Goal: Task Accomplishment & Management: Complete application form

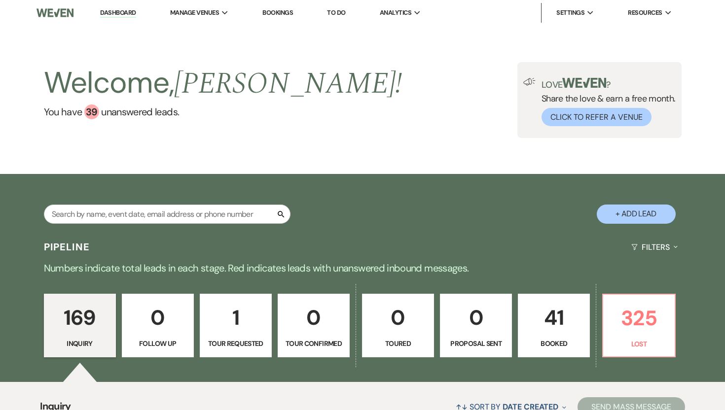
click at [628, 214] on button "+ Add Lead" at bounding box center [636, 214] width 79 height 19
select select "578"
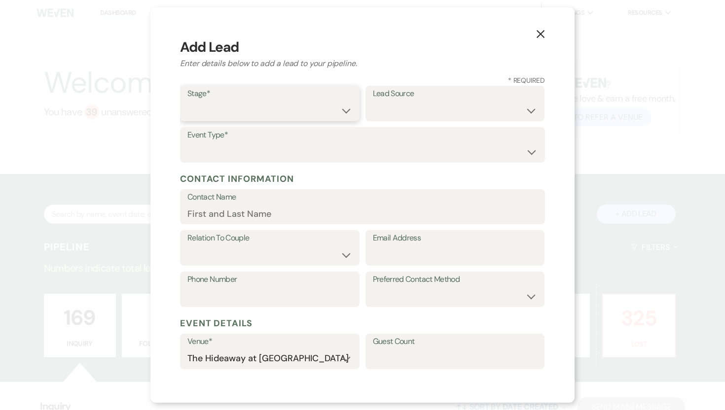
click at [303, 104] on select "Inquiry Follow Up Tour Requested Tour Confirmed Toured Proposal Sent Booked Lost" at bounding box center [269, 110] width 165 height 19
select select "1"
click at [393, 105] on select "Weven Venue Website Instagram Facebook Pinterest Google The Knot Wedding Wire H…" at bounding box center [455, 110] width 165 height 19
select select "5"
click at [335, 152] on select "Wedding Anniversary Party Baby Shower Bachelorette / Bachelor Party Birthday Pa…" at bounding box center [362, 152] width 350 height 19
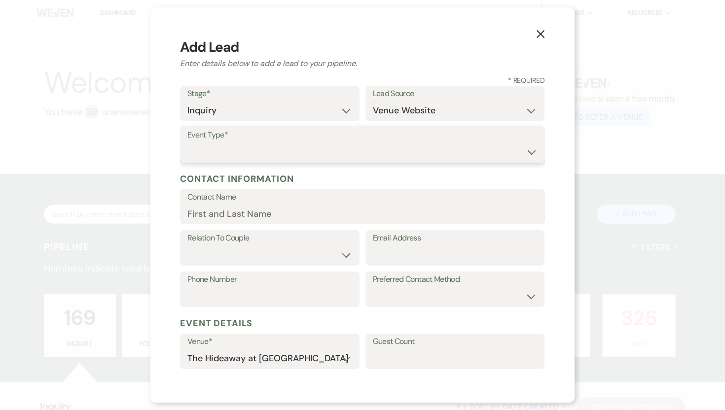
select select "1"
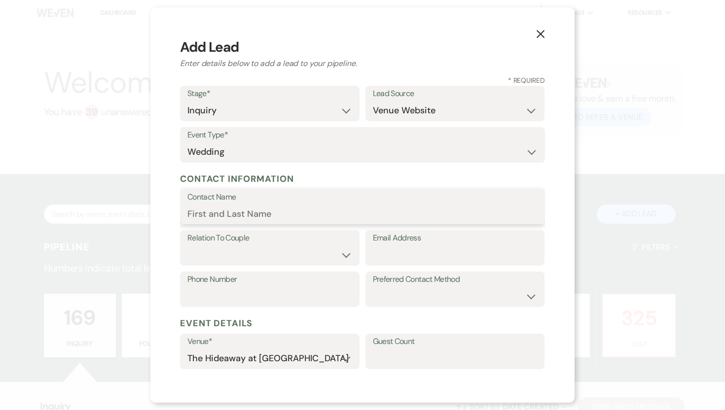
click at [301, 215] on input "Contact Name" at bounding box center [362, 213] width 350 height 19
click at [392, 255] on input "Email Address" at bounding box center [455, 255] width 165 height 19
paste input "[EMAIL_ADDRESS][DOMAIN_NAME]"
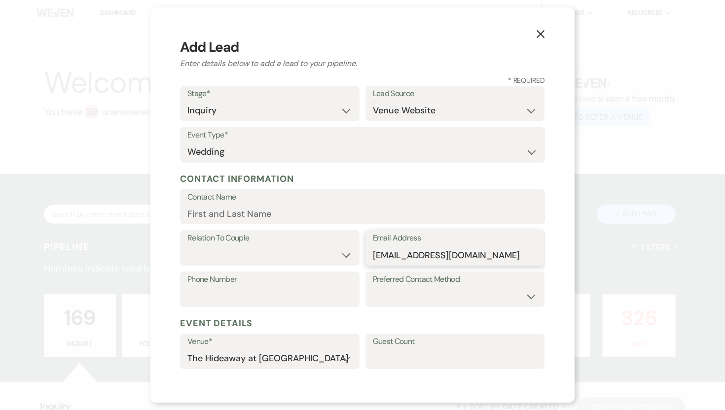
type input "[EMAIL_ADDRESS][DOMAIN_NAME]"
click at [115, 397] on div "X Add Lead Enter details below to add a lead to your pipeline. * Required Stage…" at bounding box center [362, 205] width 725 height 410
click at [243, 215] on input "Contact Name" at bounding box center [362, 213] width 350 height 19
type input "[PERSON_NAME]"
click at [274, 254] on select "Couple Planner Parent of Couple Family Member Friend Other" at bounding box center [269, 255] width 165 height 19
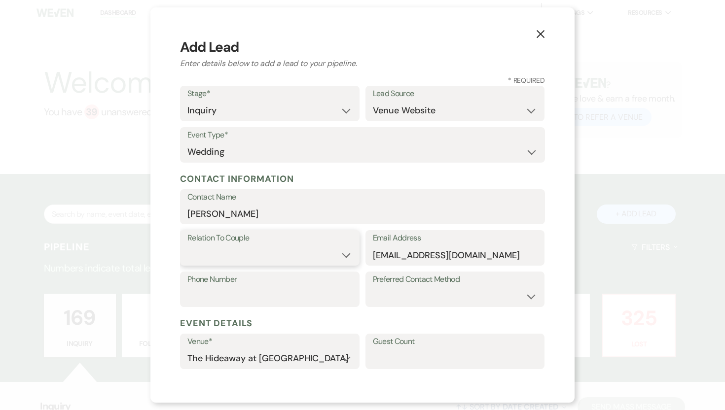
select select "3"
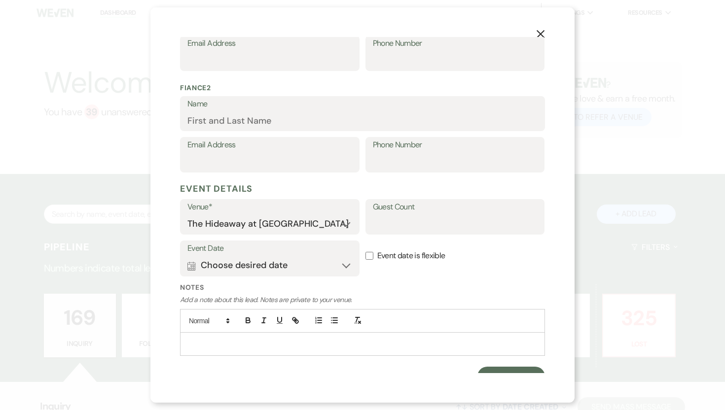
scroll to position [369, 0]
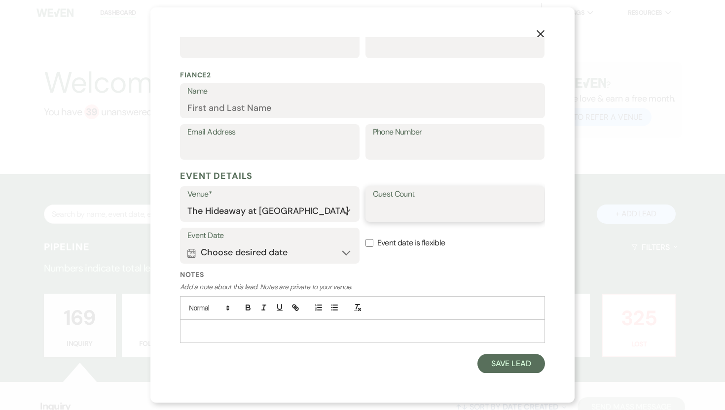
click at [405, 208] on input "Guest Count" at bounding box center [455, 211] width 165 height 19
type input "30"
click at [346, 251] on button "Calendar Choose desired date Expand" at bounding box center [269, 253] width 165 height 20
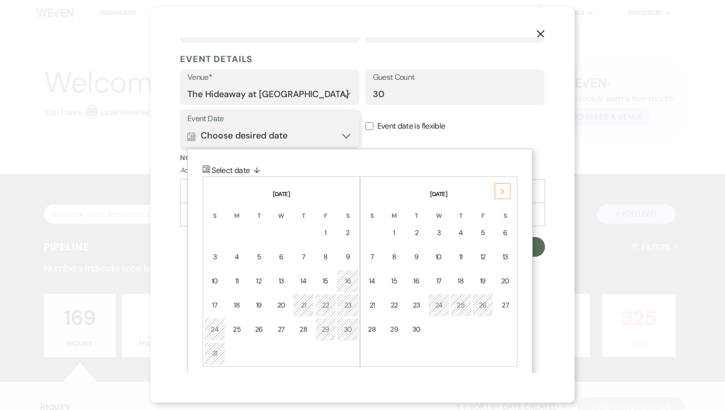
scroll to position [490, 0]
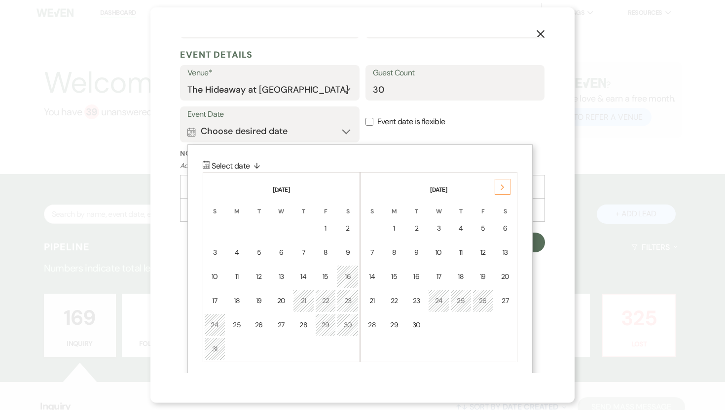
click at [502, 189] on use at bounding box center [502, 187] width 3 height 5
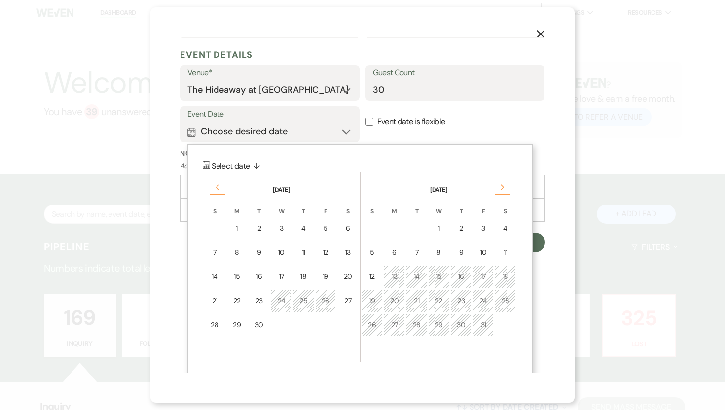
click at [502, 189] on use at bounding box center [502, 187] width 3 height 5
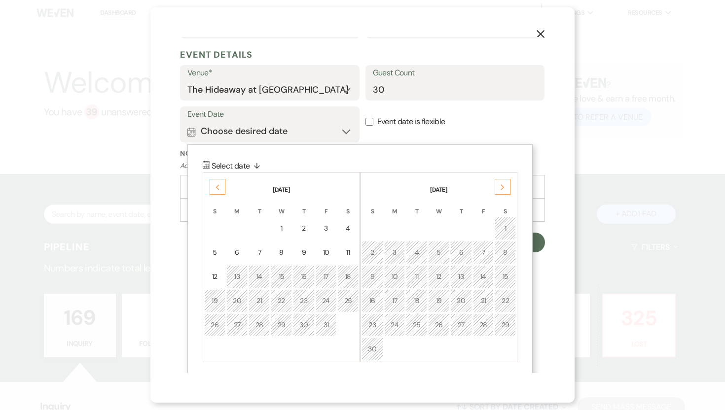
click at [502, 189] on use at bounding box center [502, 187] width 3 height 5
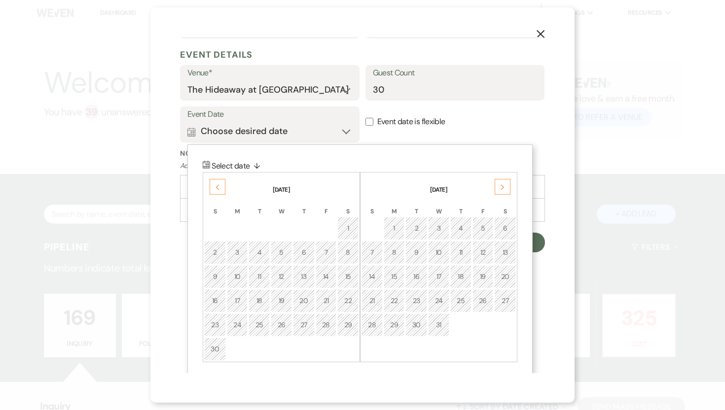
click at [502, 189] on use at bounding box center [502, 187] width 3 height 5
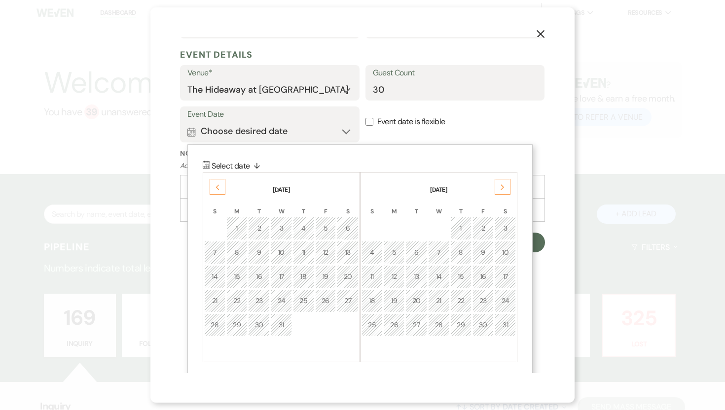
click at [502, 189] on use at bounding box center [502, 187] width 3 height 5
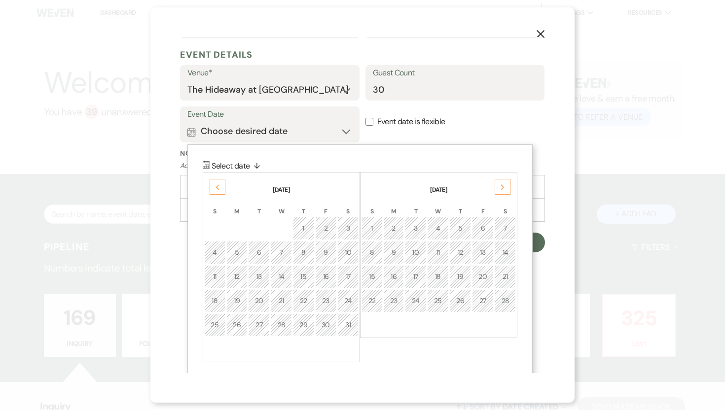
click at [502, 189] on use at bounding box center [502, 187] width 3 height 5
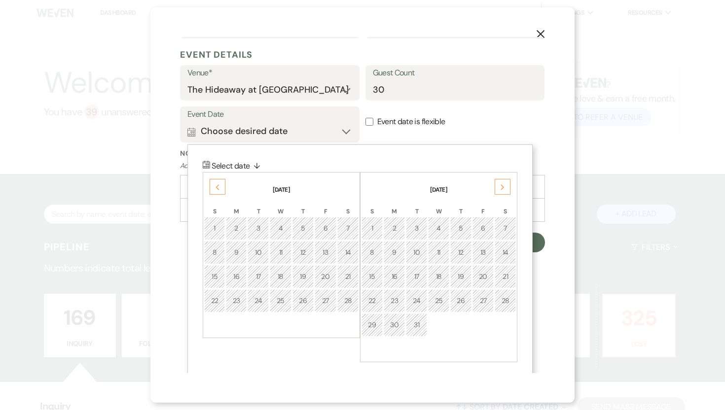
click at [502, 189] on use at bounding box center [502, 187] width 3 height 5
click at [508, 254] on div "11" at bounding box center [505, 253] width 8 height 10
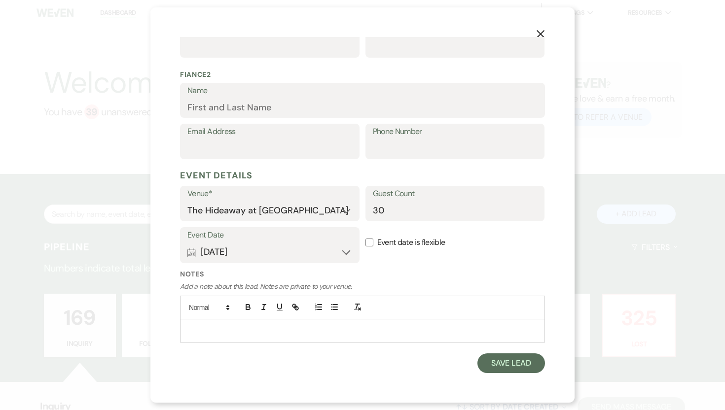
scroll to position [369, 0]
click at [509, 363] on button "Save Lead" at bounding box center [511, 364] width 68 height 20
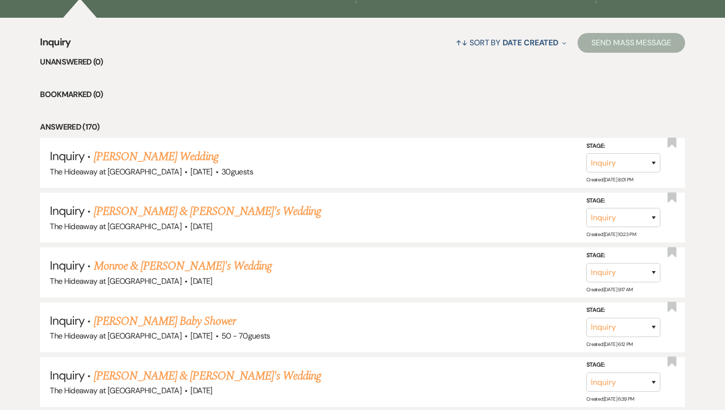
scroll to position [365, 0]
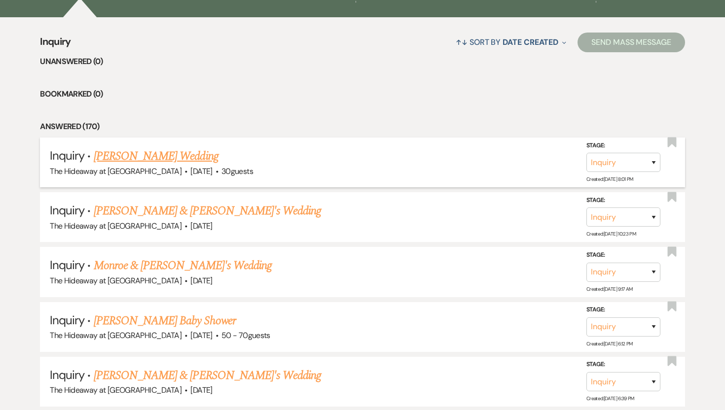
click at [185, 157] on link "[PERSON_NAME] Wedding" at bounding box center [156, 156] width 125 height 18
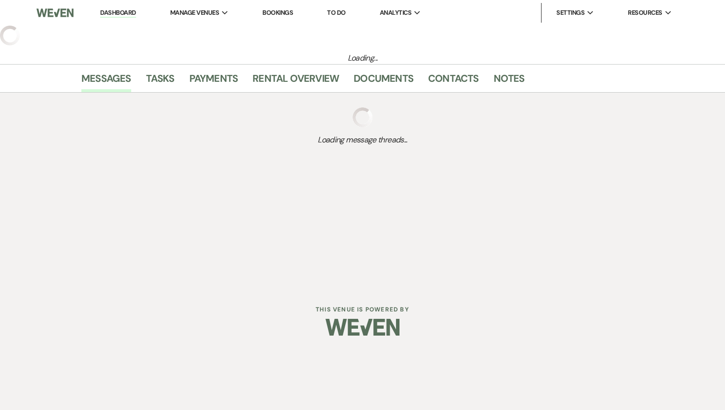
select select "5"
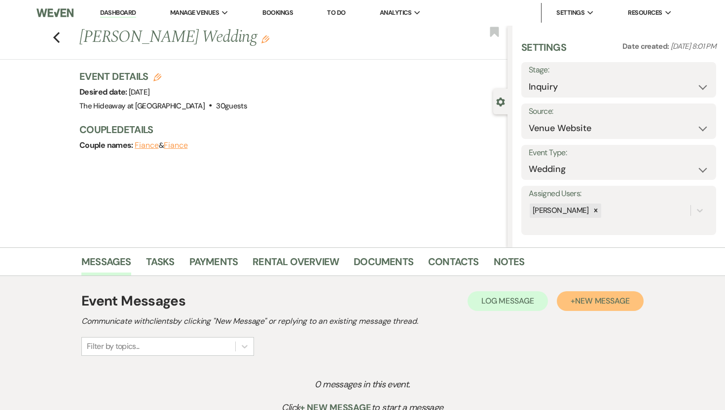
click at [568, 302] on button "+ New Message" at bounding box center [600, 301] width 87 height 20
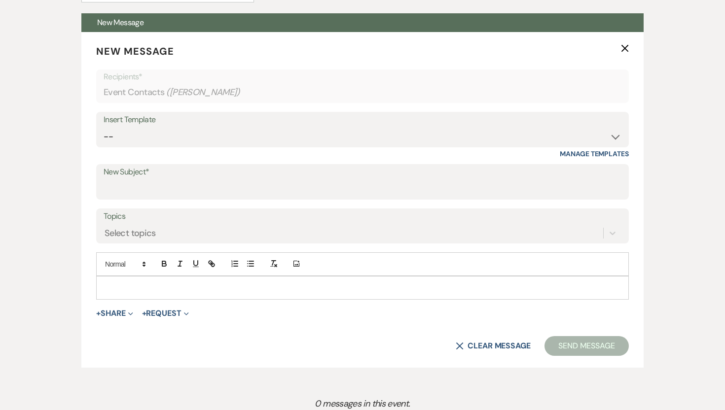
scroll to position [358, 0]
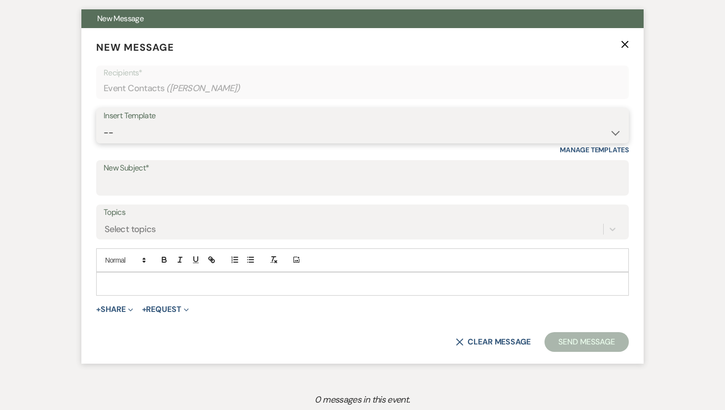
click at [417, 123] on select "-- Weven Planning Portal Introduction (Booked Events) Tour Request Response Fol…" at bounding box center [363, 132] width 518 height 19
select select "668"
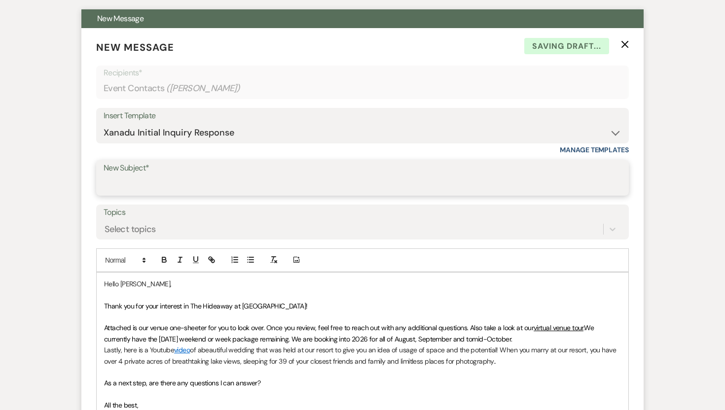
click at [405, 188] on input "New Subject*" at bounding box center [363, 185] width 518 height 19
type input "Hideaway at [GEOGRAPHIC_DATA]: Wedding info"
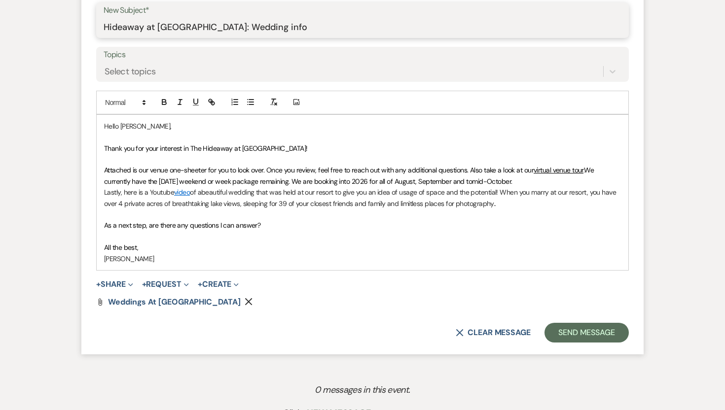
scroll to position [525, 0]
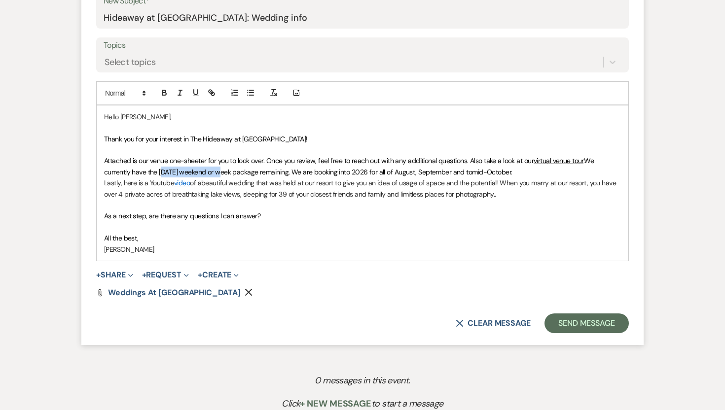
drag, startPoint x: 159, startPoint y: 170, endPoint x: 213, endPoint y: 170, distance: 53.3
click at [213, 170] on span "We currently have the [DATE] weekend or week package remaining. We are booking …" at bounding box center [350, 166] width 492 height 20
click at [180, 172] on span "We currently have the April date you requested weekend or week package remainin…" at bounding box center [350, 166] width 492 height 20
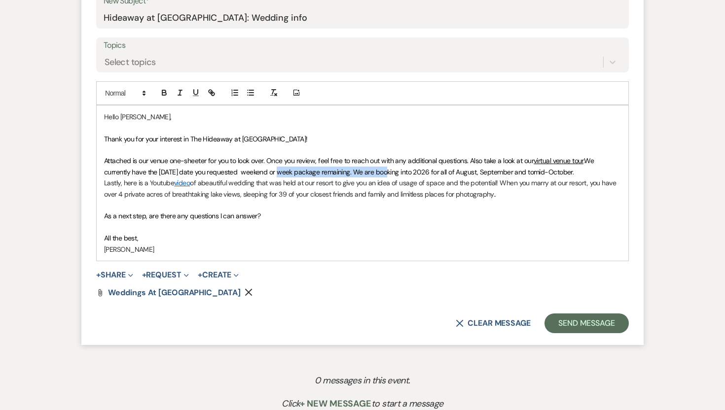
drag, startPoint x: 264, startPoint y: 172, endPoint x: 371, endPoint y: 171, distance: 106.5
click at [372, 172] on span "We currently have the [DATE] date you requested weekend or week package remaini…" at bounding box center [350, 166] width 492 height 20
drag, startPoint x: 344, startPoint y: 171, endPoint x: 573, endPoint y: 165, distance: 228.4
click at [573, 166] on p "Attached is our venue one-sheeter for you to look over. Once you review, feel f…" at bounding box center [362, 166] width 517 height 22
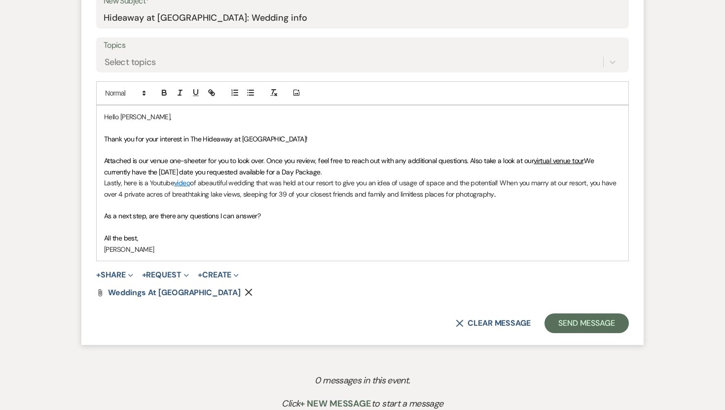
click at [241, 194] on p "Lastly, here is a Youtube video of a beautiful wedding that was held at our res…" at bounding box center [362, 189] width 517 height 22
drag, startPoint x: 241, startPoint y: 194, endPoint x: 322, endPoint y: 196, distance: 81.4
click at [322, 196] on p "Lastly, here is a Youtube video of a beautiful wedding that was held at our res…" at bounding box center [362, 189] width 517 height 22
click at [244, 192] on p "Lastly, here is a Youtube video of a beautiful wedding that was held at our res…" at bounding box center [362, 189] width 517 height 22
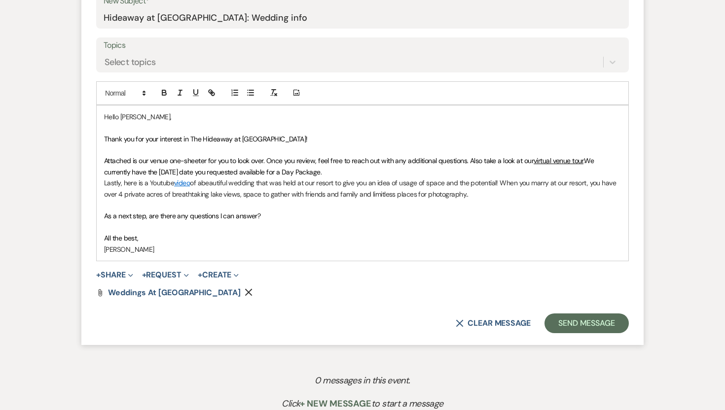
click at [471, 195] on p "Lastly, here is a Youtube video of a beautiful wedding that was held at our res…" at bounding box center [362, 189] width 517 height 22
click at [388, 174] on p "Attached is our venue one-sheeter for you to look over. Once you review, feel f…" at bounding box center [362, 166] width 517 height 22
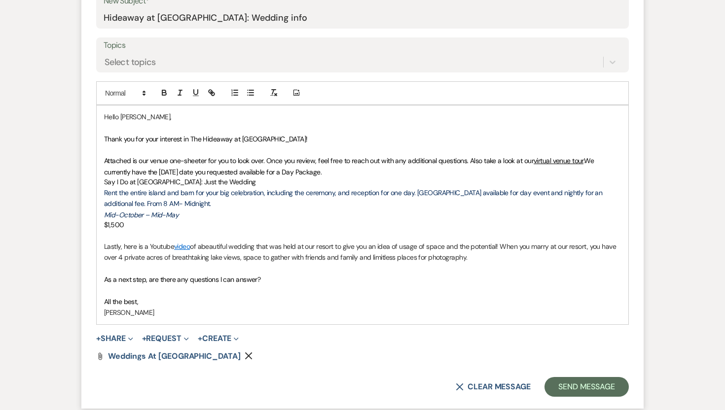
drag, startPoint x: 348, startPoint y: 173, endPoint x: 300, endPoint y: 170, distance: 47.9
click at [300, 170] on p "Attached is our venue one-sheeter for you to look over. Once you review, feel f…" at bounding box center [362, 166] width 517 height 22
click at [226, 181] on h4 "Say I Do at [GEOGRAPHIC_DATA]: Just the Wedding" at bounding box center [362, 183] width 517 height 10
click at [105, 181] on span "Say I Do at [GEOGRAPHIC_DATA]: Just the Wedding Package." at bounding box center [194, 182] width 180 height 9
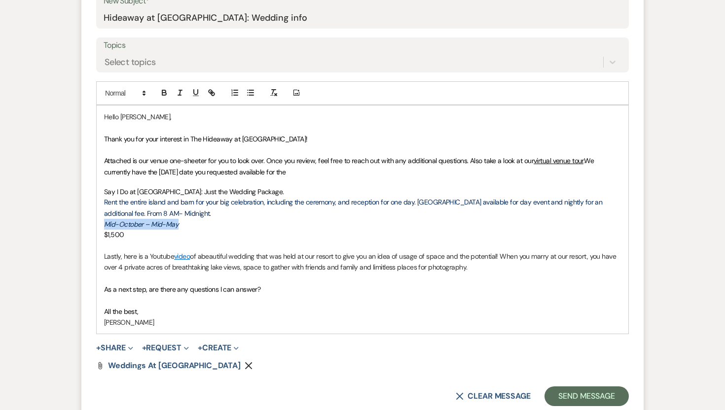
drag, startPoint x: 183, startPoint y: 225, endPoint x: 102, endPoint y: 221, distance: 81.4
click at [102, 221] on div "Hello [PERSON_NAME], Thank you for your interest in The Hideaway at [GEOGRAPHIC…" at bounding box center [363, 220] width 532 height 228
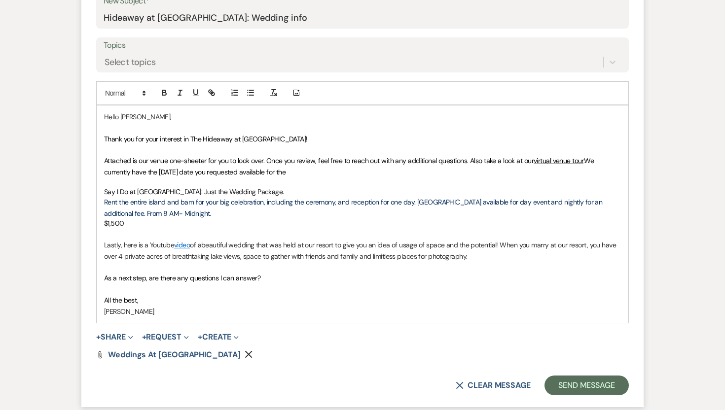
click at [274, 280] on p "As a next step, are there any questions I can answer?" at bounding box center [362, 278] width 517 height 11
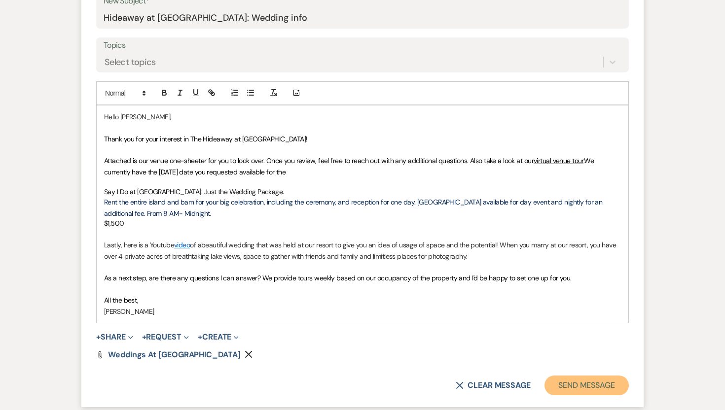
click at [568, 387] on button "Send Message" at bounding box center [586, 386] width 84 height 20
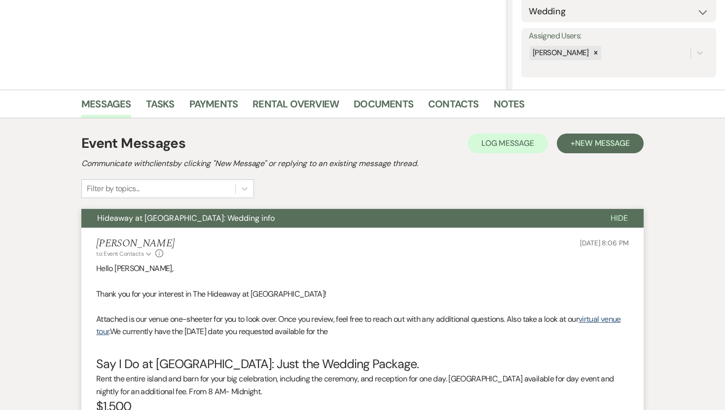
scroll to position [0, 0]
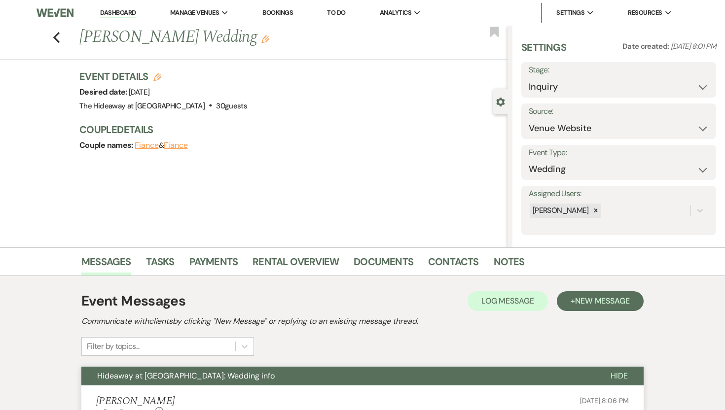
click at [131, 15] on link "Dashboard" at bounding box center [118, 12] width 36 height 9
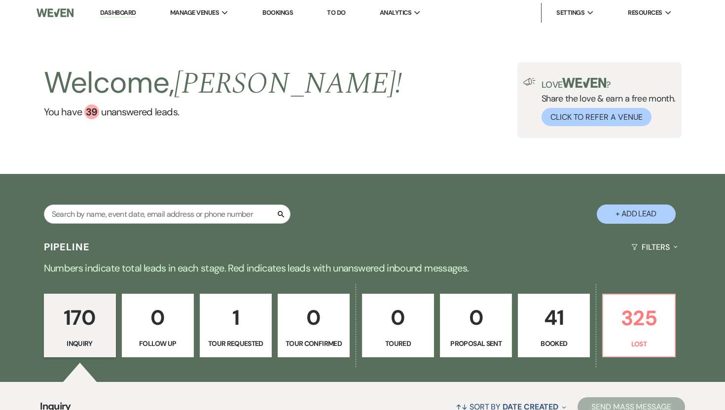
click at [236, 317] on p "1" at bounding box center [235, 317] width 59 height 33
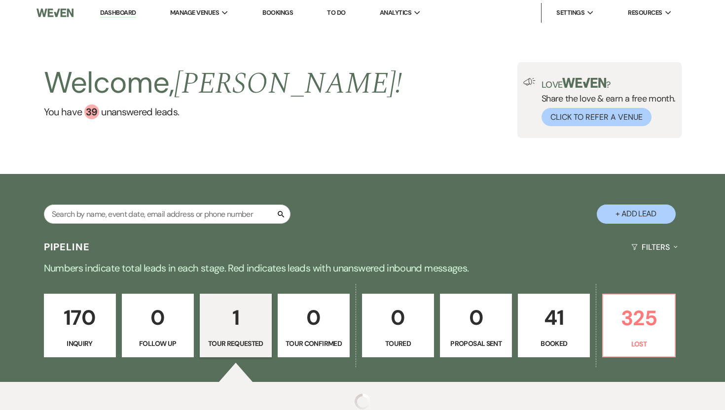
select select "2"
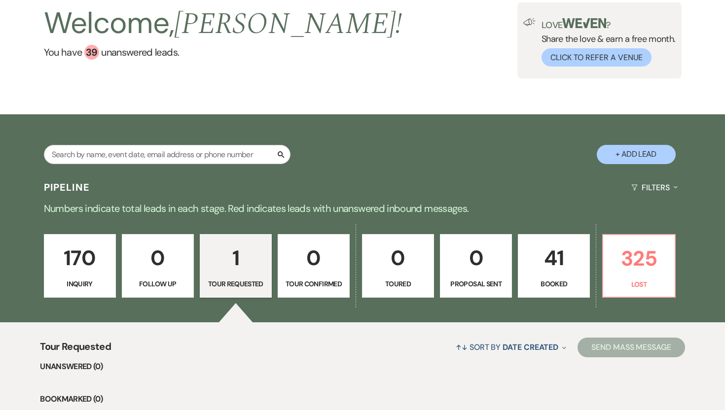
scroll to position [222, 0]
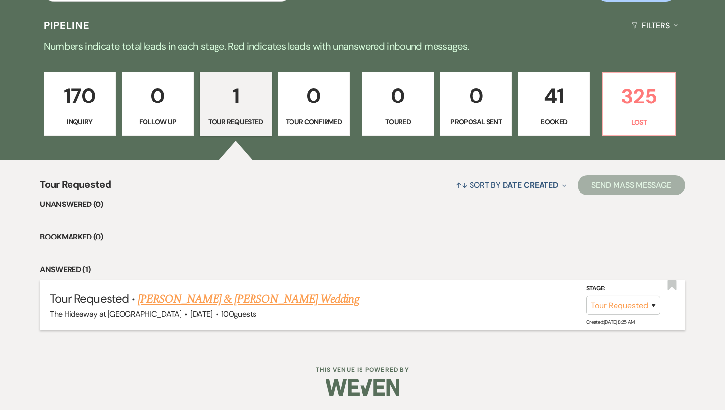
click at [252, 299] on link "[PERSON_NAME] & [PERSON_NAME] Wedding" at bounding box center [248, 299] width 221 height 18
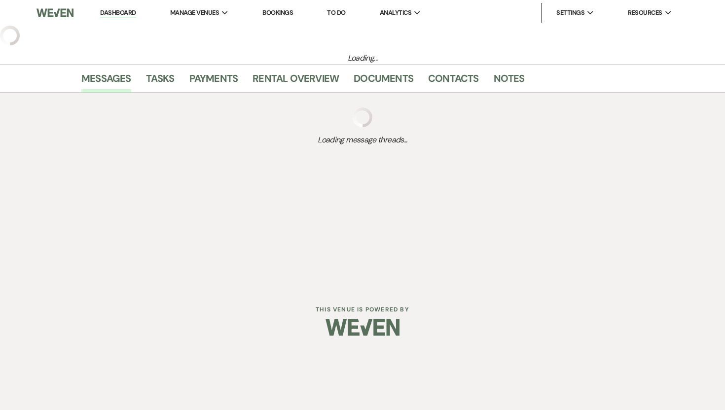
select select "2"
select select "5"
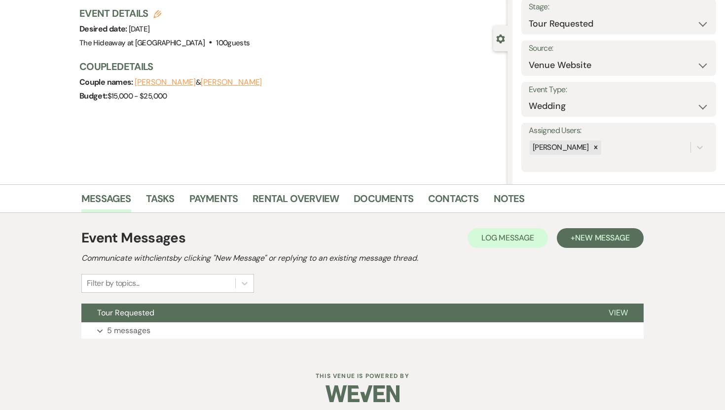
scroll to position [70, 0]
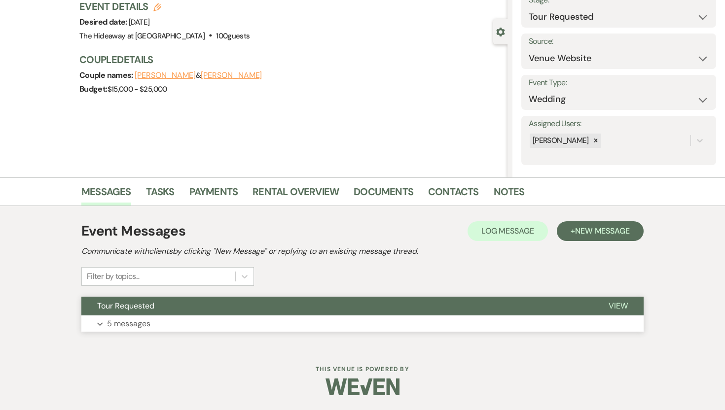
click at [136, 322] on p "5 messages" at bounding box center [128, 324] width 43 height 13
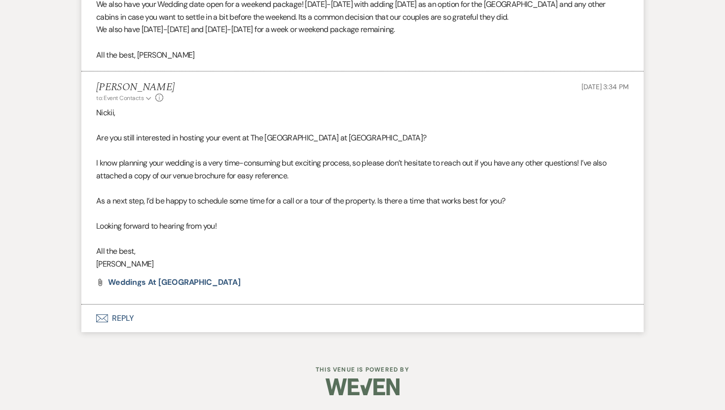
scroll to position [1054, 0]
click at [122, 317] on button "Envelope Reply" at bounding box center [362, 318] width 562 height 28
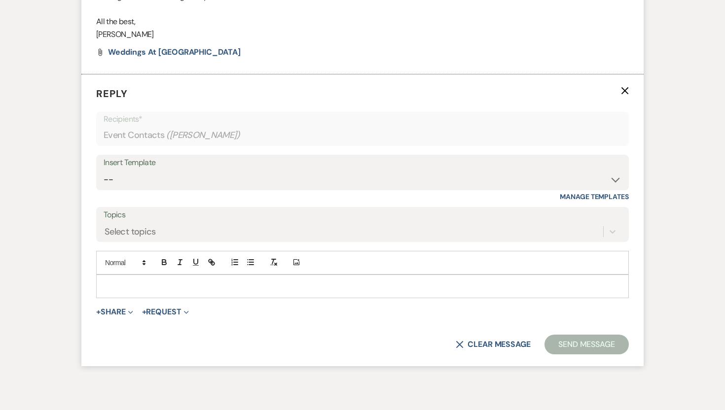
scroll to position [1299, 0]
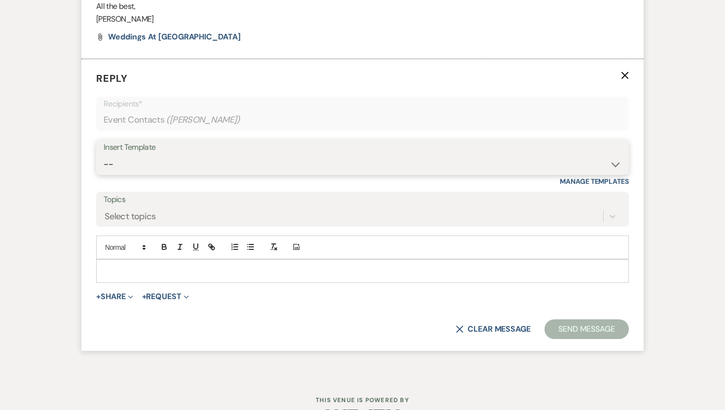
click at [209, 163] on select "-- Weven Planning Portal Introduction (Booked Events) Tour Request Response Fol…" at bounding box center [363, 164] width 518 height 19
select select "17"
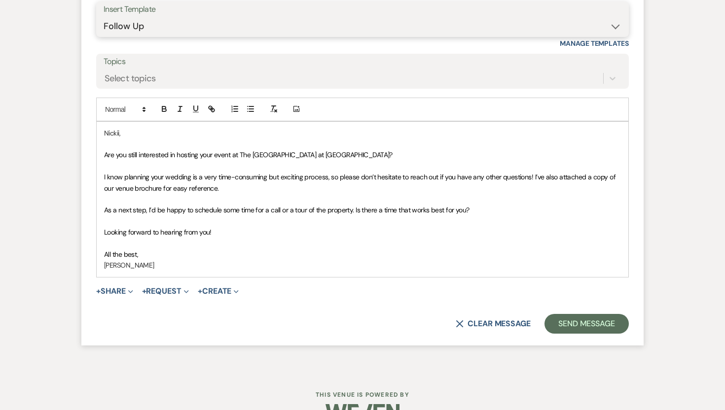
scroll to position [1438, 0]
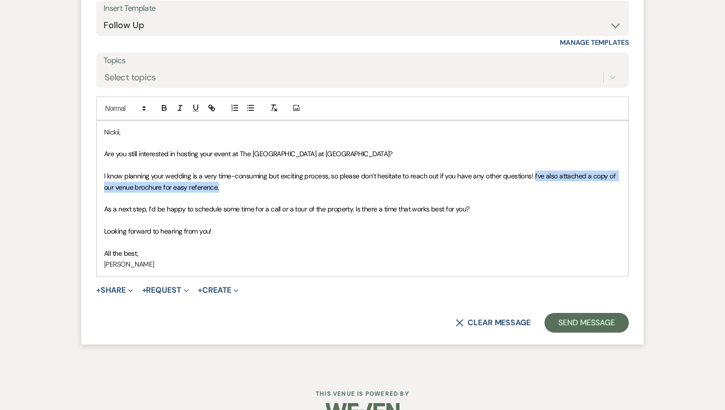
drag, startPoint x: 533, startPoint y: 175, endPoint x: 543, endPoint y: 186, distance: 14.7
click at [543, 187] on p "I know planning your wedding is a very time-consuming but exciting process, so …" at bounding box center [362, 182] width 517 height 22
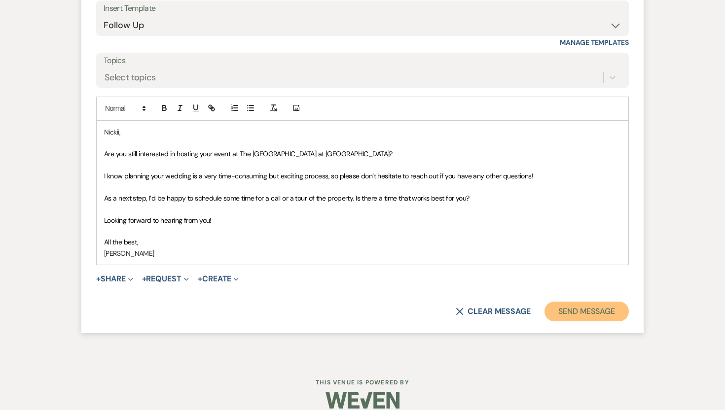
click at [621, 307] on button "Send Message" at bounding box center [586, 312] width 84 height 20
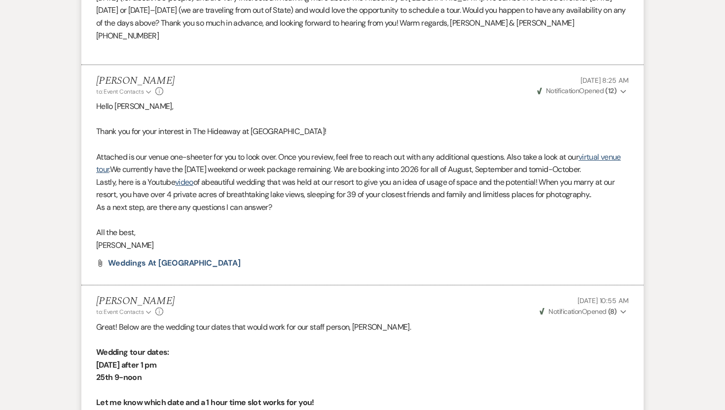
scroll to position [0, 0]
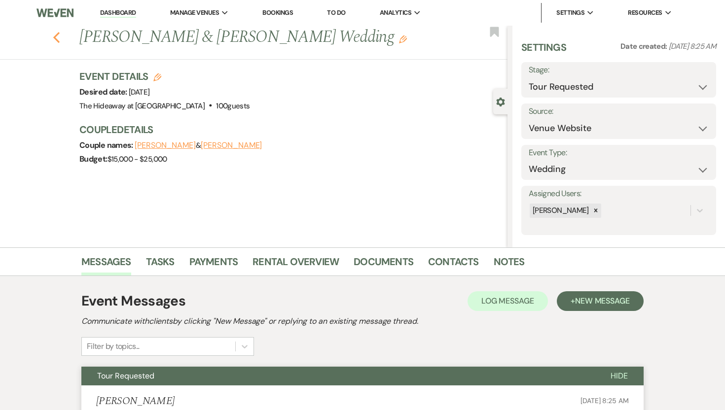
click at [60, 36] on icon "Previous" at bounding box center [56, 38] width 7 height 12
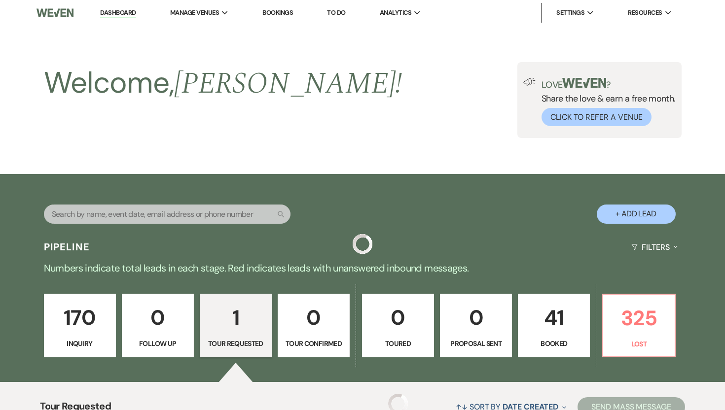
scroll to position [222, 0]
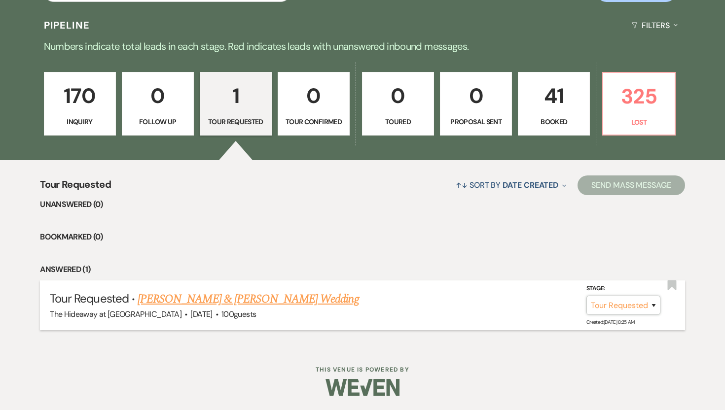
click at [652, 304] on select "Inquiry Follow Up Tour Requested Tour Confirmed Toured Proposal Sent Booked Lost" at bounding box center [623, 305] width 74 height 19
select select "1"
click at [649, 307] on button "Save" at bounding box center [640, 305] width 49 height 20
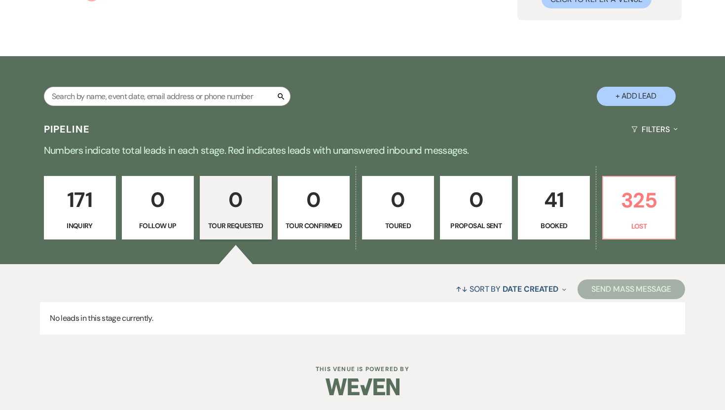
scroll to position [0, 0]
